Goal: Task Accomplishment & Management: Use online tool/utility

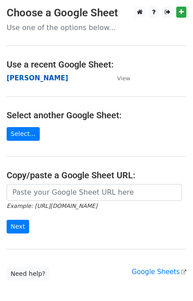
click at [14, 80] on strong "[PERSON_NAME]" at bounding box center [37, 78] width 61 height 8
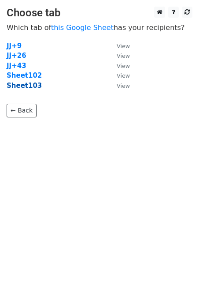
click at [33, 86] on strong "Sheet103" at bounding box center [24, 86] width 35 height 8
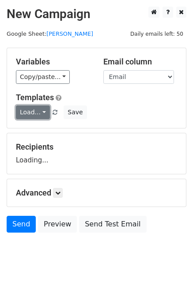
click at [20, 108] on link "Load..." at bounding box center [33, 112] width 34 height 14
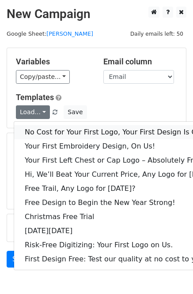
click at [54, 131] on link "No Cost for Your First Logo, Your First Design Is On Us!" at bounding box center [120, 132] width 213 height 14
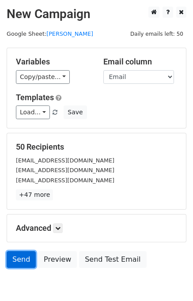
click at [26, 265] on link "Send" at bounding box center [21, 259] width 29 height 17
